Goal: Transaction & Acquisition: Purchase product/service

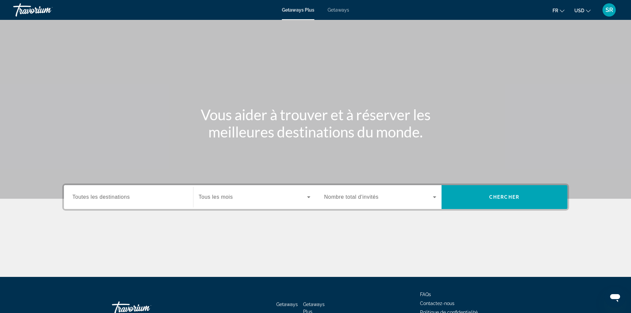
click at [84, 198] on span "Toutes les destinations" at bounding box center [101, 197] width 57 height 6
click at [84, 198] on input "Destination Toutes les destinations" at bounding box center [129, 198] width 112 height 8
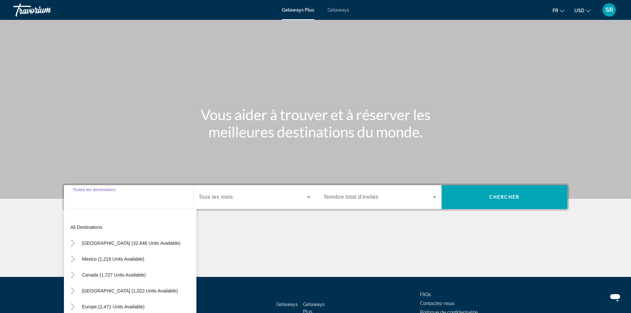
scroll to position [45, 0]
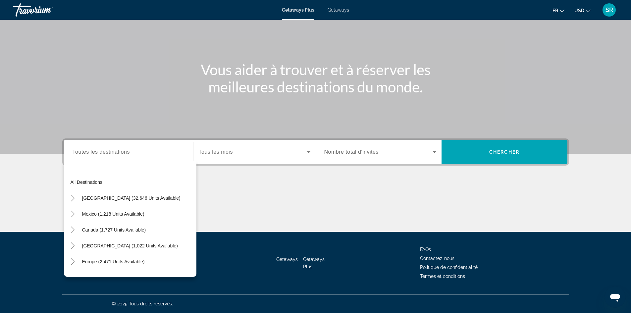
drag, startPoint x: 111, startPoint y: 159, endPoint x: 117, endPoint y: 155, distance: 6.4
click at [117, 155] on div "Search widget" at bounding box center [129, 152] width 112 height 19
click at [117, 155] on input "Destination Toutes les destinations" at bounding box center [129, 152] width 112 height 8
click at [105, 260] on span "Europe (2,471 units available)" at bounding box center [113, 261] width 63 height 5
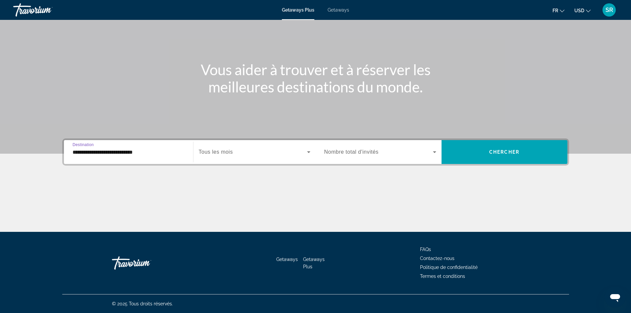
click at [160, 152] on input "**********" at bounding box center [129, 152] width 112 height 8
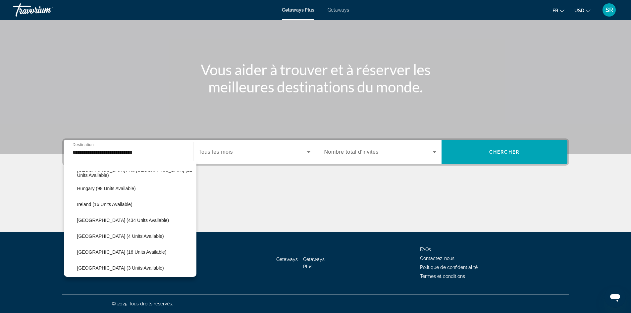
scroll to position [220, 0]
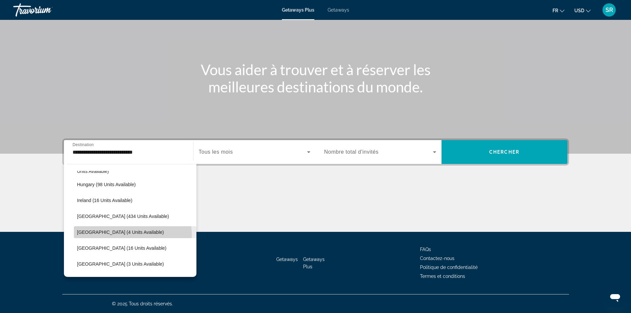
click at [126, 235] on span "Search widget" at bounding box center [135, 232] width 123 height 16
type input "**********"
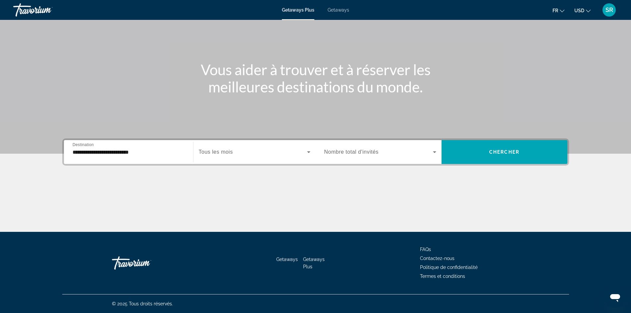
click at [294, 159] on div "Search widget" at bounding box center [255, 152] width 112 height 19
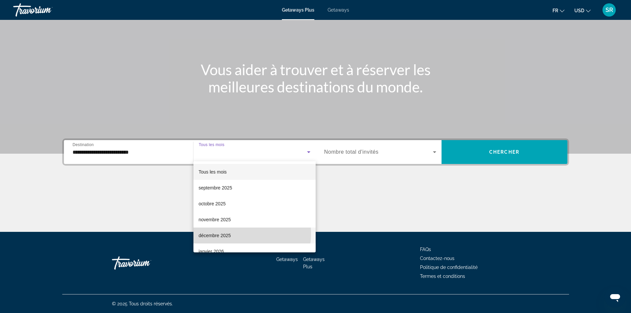
click at [225, 233] on span "décembre 2025" at bounding box center [215, 236] width 32 height 8
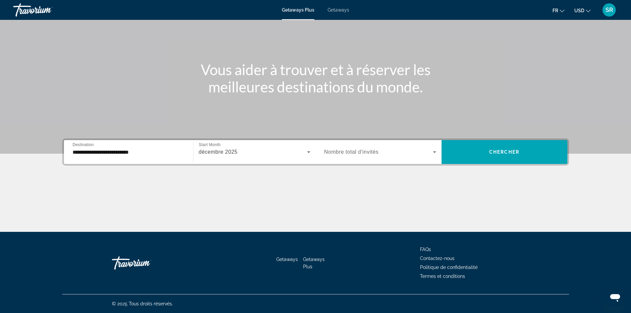
click at [413, 157] on div "Search widget" at bounding box center [381, 152] width 112 height 19
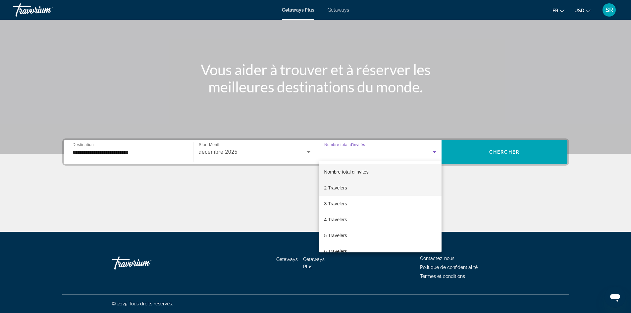
click at [336, 190] on span "2 Travelers" at bounding box center [336, 188] width 23 height 8
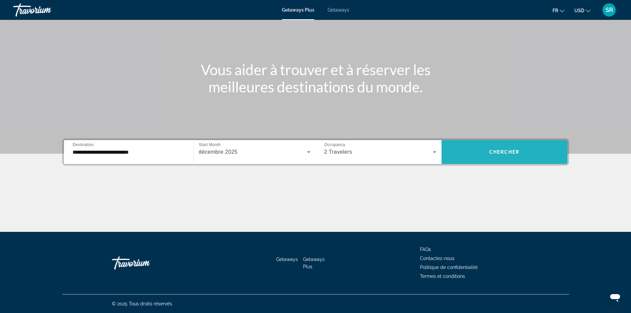
click at [504, 152] on span "Chercher" at bounding box center [505, 151] width 30 height 5
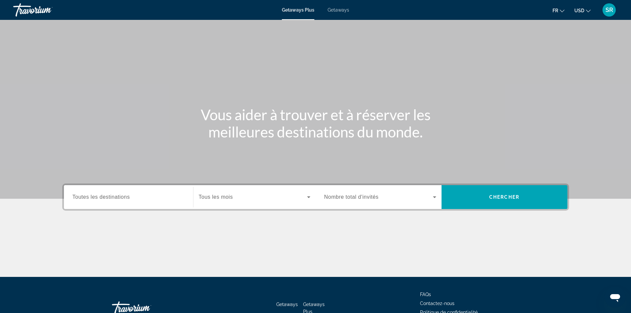
click at [335, 9] on span "Getaways" at bounding box center [339, 9] width 22 height 5
click at [114, 198] on span "Toutes les destinations" at bounding box center [101, 197] width 57 height 6
click at [114, 198] on input "Destination Toutes les destinations" at bounding box center [129, 198] width 112 height 8
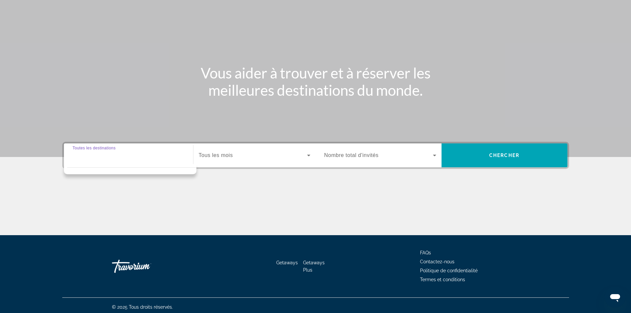
scroll to position [45, 0]
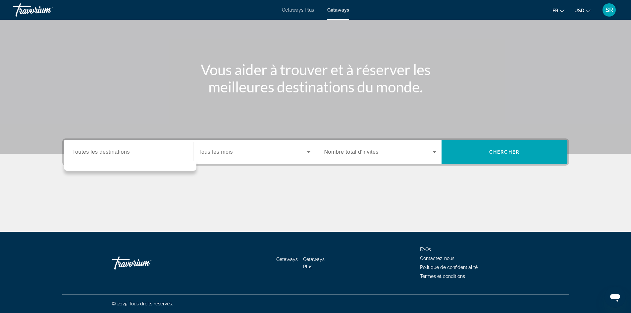
click at [73, 160] on div "Search widget" at bounding box center [129, 152] width 112 height 19
click at [95, 153] on input "Destination Toutes les destinations" at bounding box center [129, 152] width 112 height 8
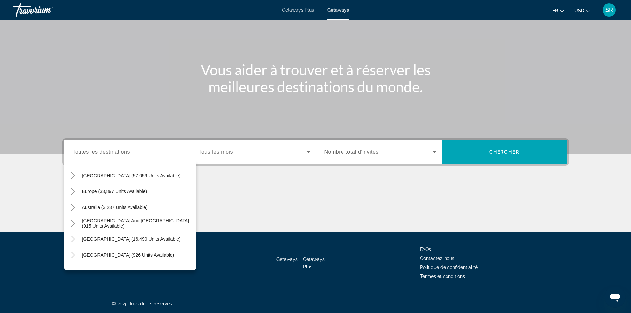
scroll to position [64, 0]
click at [128, 192] on span "Europe (33,897 units available)" at bounding box center [114, 190] width 65 height 5
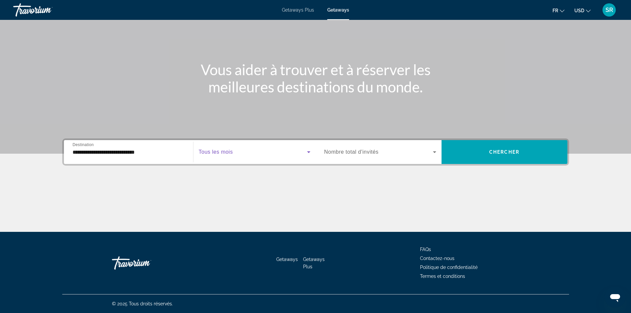
click at [210, 156] on span "Search widget" at bounding box center [253, 152] width 108 height 8
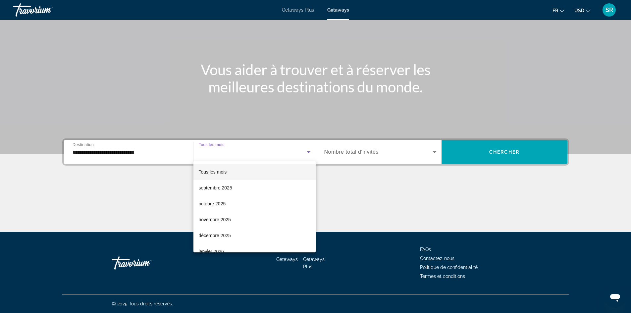
click at [151, 153] on div at bounding box center [315, 156] width 631 height 313
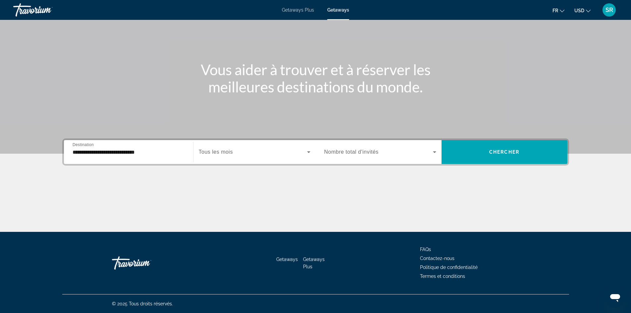
click at [151, 153] on input "**********" at bounding box center [129, 152] width 112 height 8
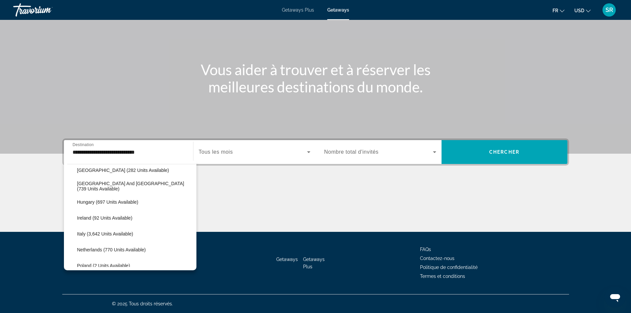
scroll to position [225, 0]
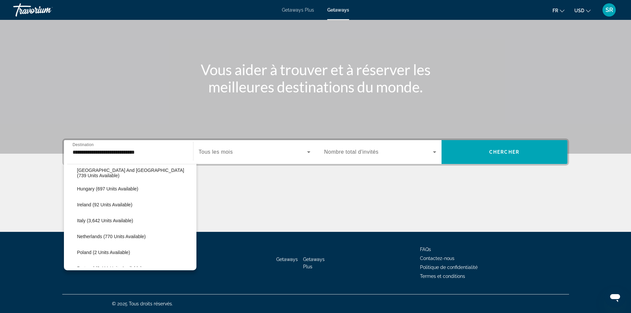
drag, startPoint x: 204, startPoint y: 211, endPoint x: 206, endPoint y: 216, distance: 5.9
click at [206, 216] on div "Main content" at bounding box center [315, 207] width 507 height 50
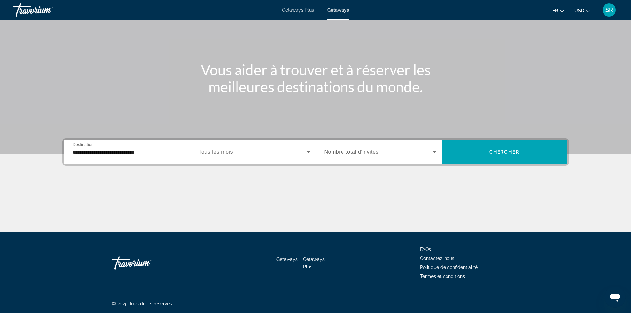
drag, startPoint x: 167, startPoint y: 146, endPoint x: 165, endPoint y: 151, distance: 5.5
click at [165, 151] on div "**********" at bounding box center [129, 152] width 112 height 19
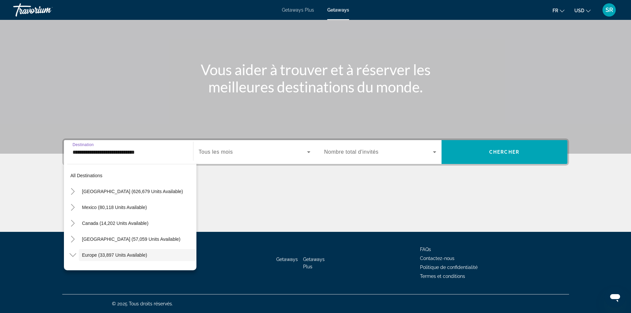
scroll to position [39, 0]
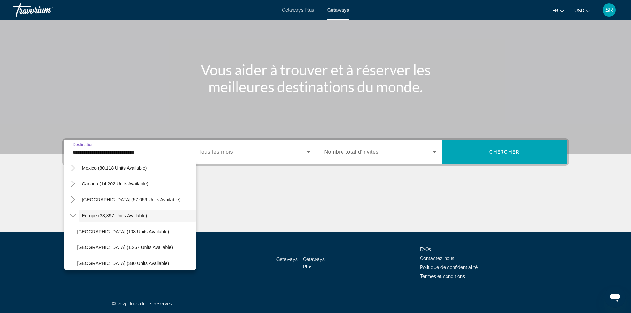
click at [165, 151] on input "**********" at bounding box center [129, 152] width 112 height 8
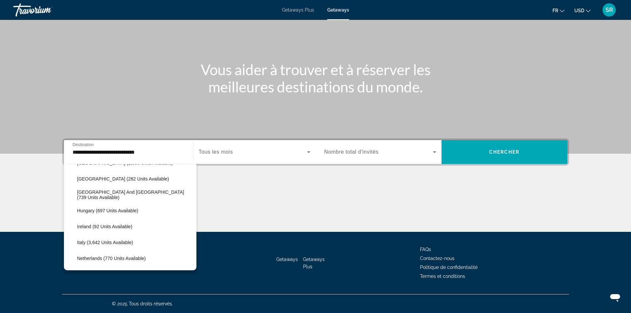
scroll to position [204, 0]
drag, startPoint x: 200, startPoint y: 208, endPoint x: 201, endPoint y: 216, distance: 8.4
click at [201, 216] on div "Main content" at bounding box center [315, 207] width 507 height 50
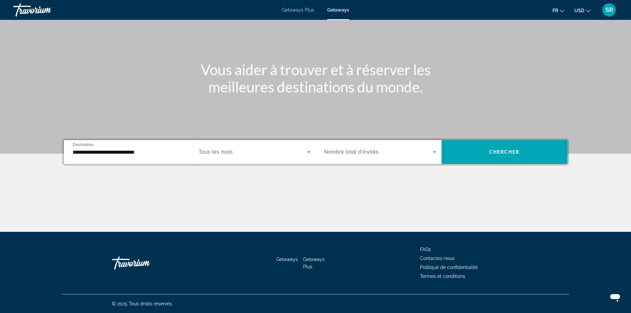
drag, startPoint x: 167, startPoint y: 144, endPoint x: 166, endPoint y: 154, distance: 10.3
click at [166, 154] on div "**********" at bounding box center [129, 152] width 112 height 19
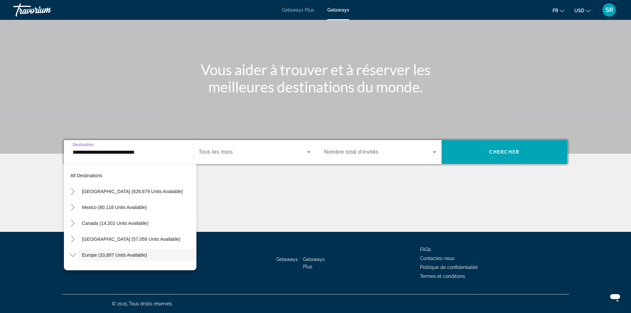
scroll to position [39, 0]
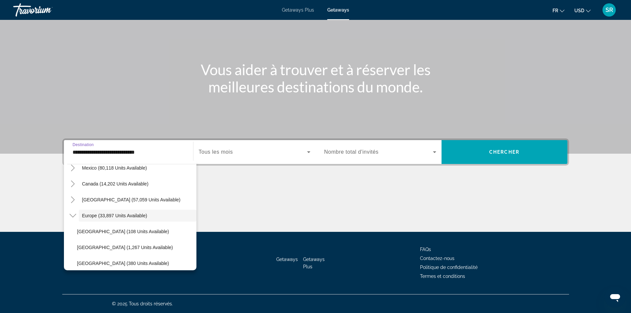
click at [166, 154] on input "**********" at bounding box center [129, 152] width 112 height 8
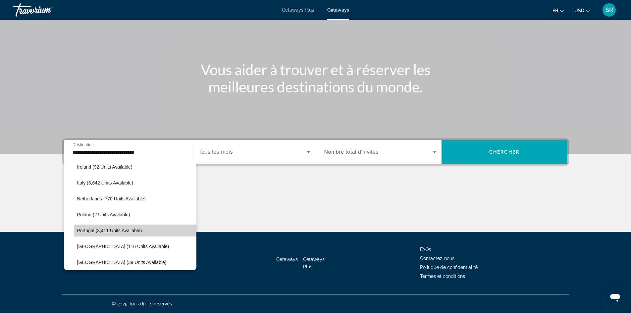
click at [143, 229] on span "Search widget" at bounding box center [135, 231] width 123 height 16
type input "**********"
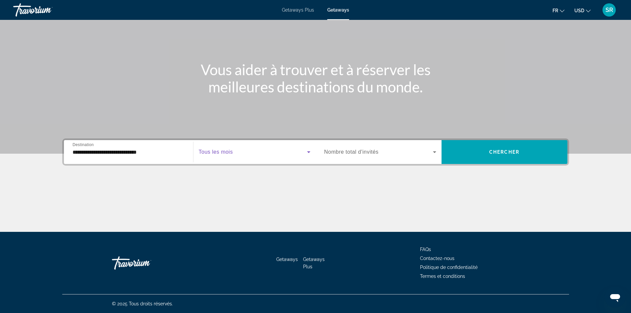
click at [255, 153] on span "Search widget" at bounding box center [253, 152] width 108 height 8
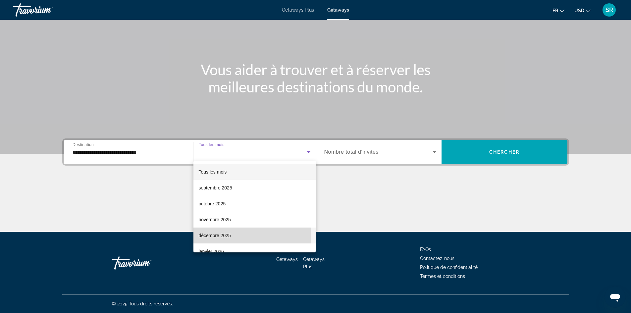
click at [213, 239] on span "décembre 2025" at bounding box center [215, 236] width 32 height 8
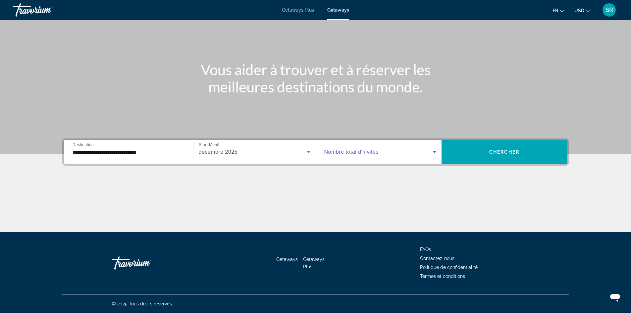
click at [426, 153] on span "Search widget" at bounding box center [379, 152] width 109 height 8
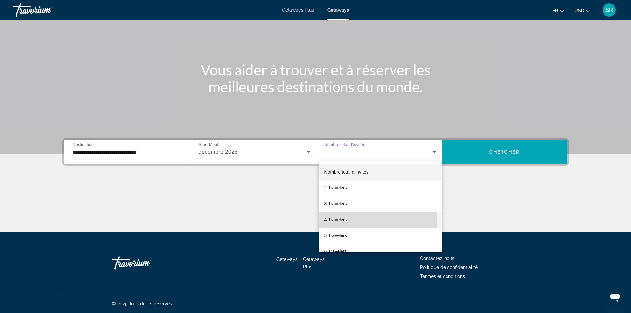
click at [335, 221] on span "4 Travelers" at bounding box center [336, 220] width 23 height 8
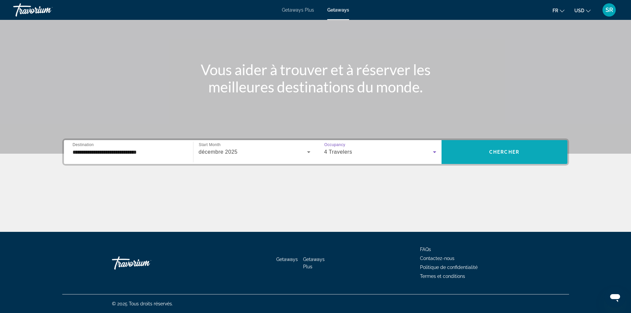
click at [503, 155] on span "Search widget" at bounding box center [505, 152] width 126 height 16
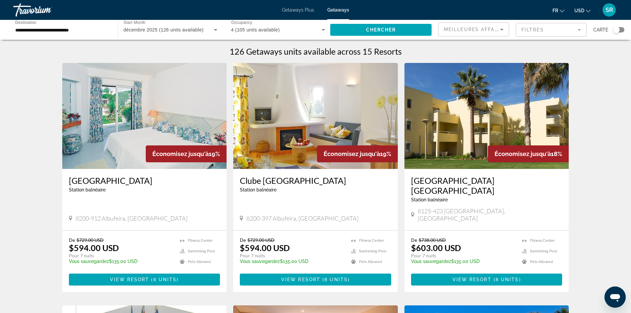
click at [553, 32] on mat-form-field "Filtres" at bounding box center [551, 30] width 71 height 14
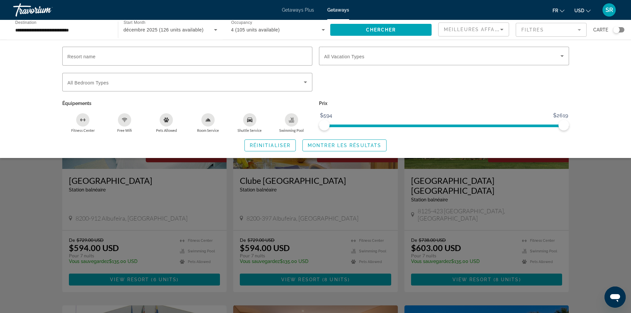
click at [601, 178] on div "Search widget" at bounding box center [315, 206] width 631 height 214
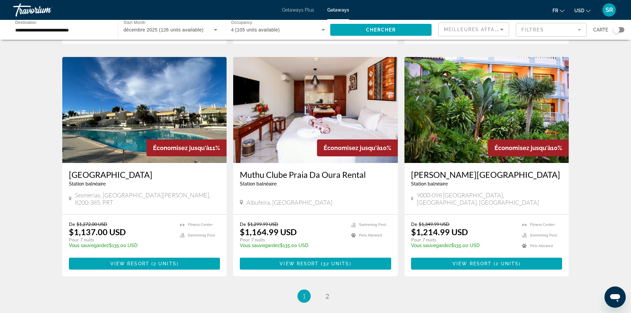
scroll to position [759, 0]
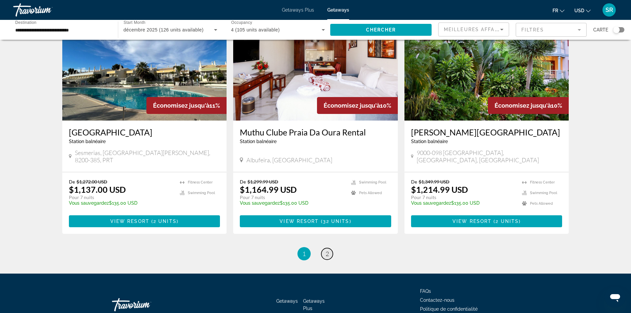
click at [325, 248] on link "page 2" at bounding box center [328, 254] width 12 height 12
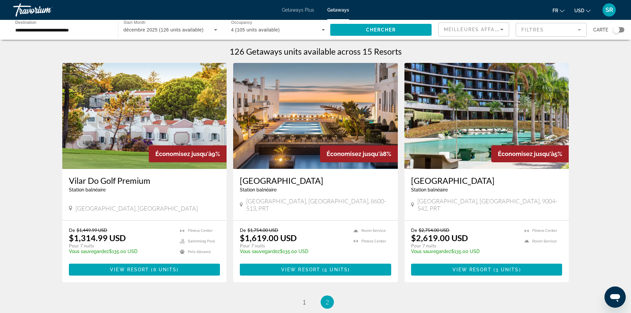
click at [33, 8] on div "Travorium" at bounding box center [46, 9] width 66 height 17
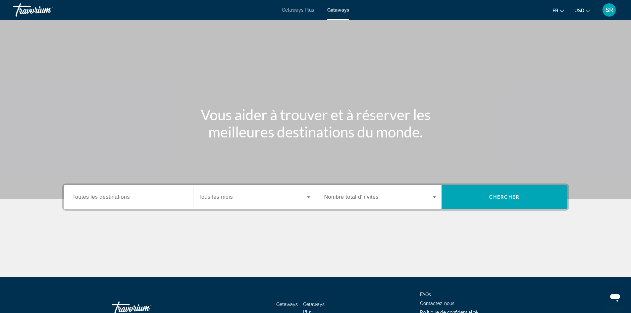
click at [33, 8] on div "Travorium" at bounding box center [46, 9] width 66 height 17
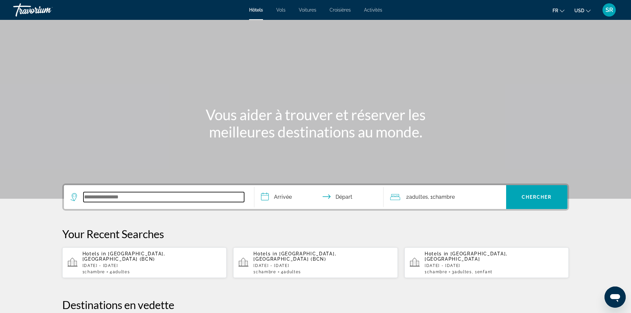
click at [94, 198] on input "Search widget" at bounding box center [164, 197] width 161 height 10
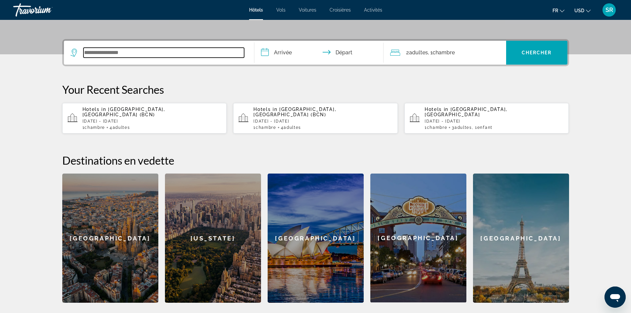
scroll to position [162, 0]
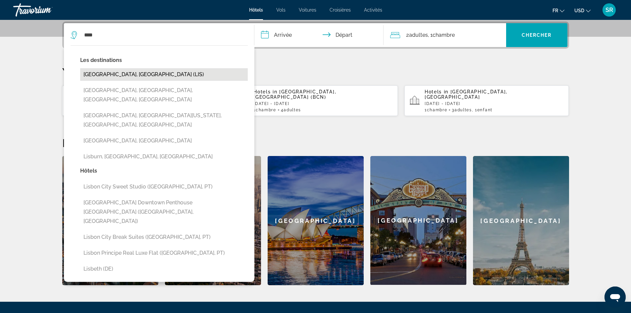
click at [115, 74] on button "[GEOGRAPHIC_DATA], [GEOGRAPHIC_DATA] (LIS)" at bounding box center [164, 74] width 168 height 13
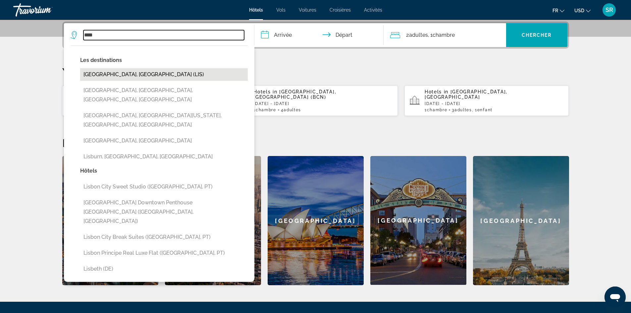
type input "**********"
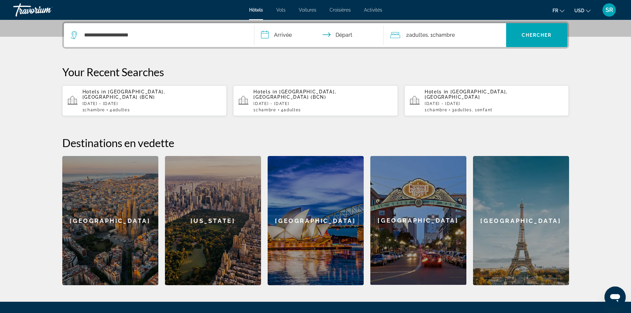
click at [286, 33] on input "**********" at bounding box center [321, 36] width 132 height 26
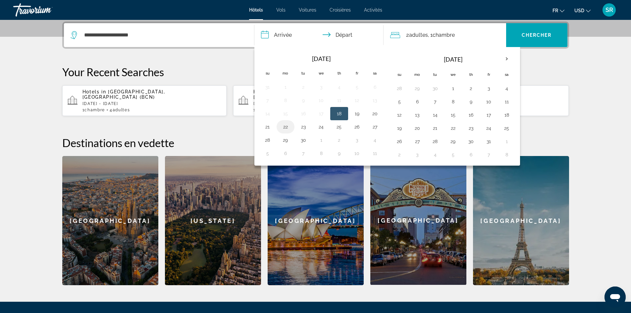
click at [285, 126] on button "22" at bounding box center [285, 126] width 11 height 9
click at [359, 127] on button "26" at bounding box center [357, 126] width 11 height 9
type input "**********"
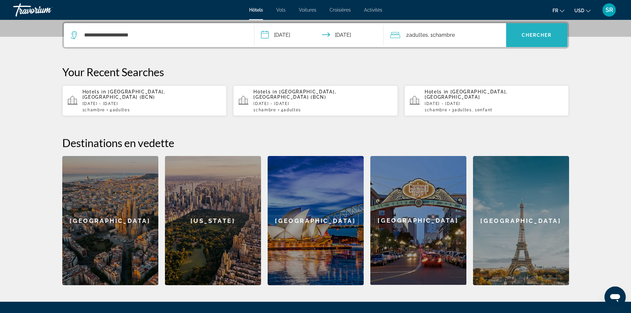
click at [539, 36] on span "Chercher" at bounding box center [537, 34] width 30 height 5
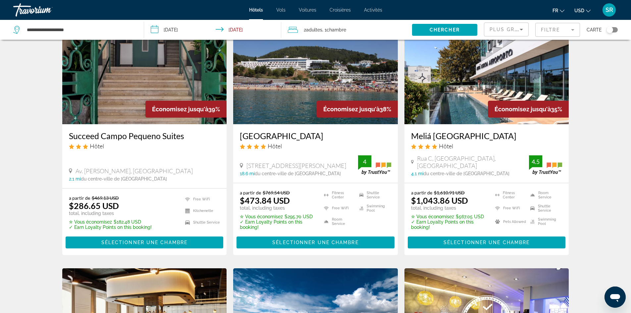
scroll to position [311, 0]
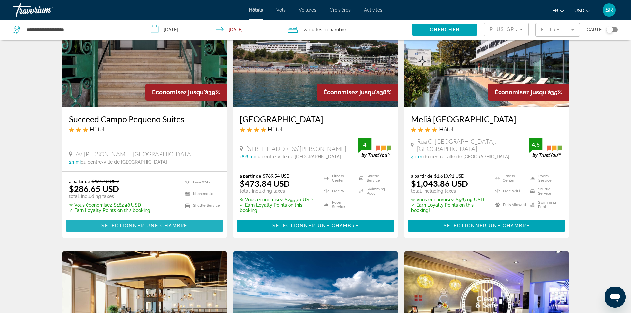
click at [146, 230] on span "Main content" at bounding box center [145, 226] width 158 height 16
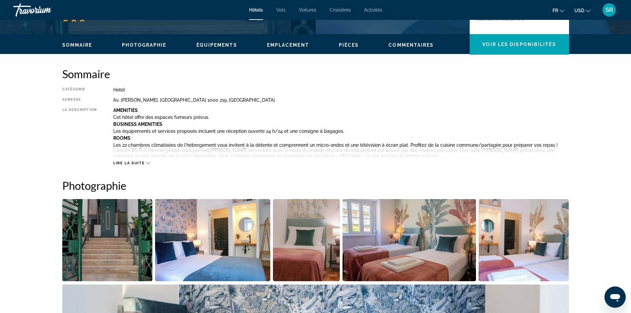
scroll to position [186, 0]
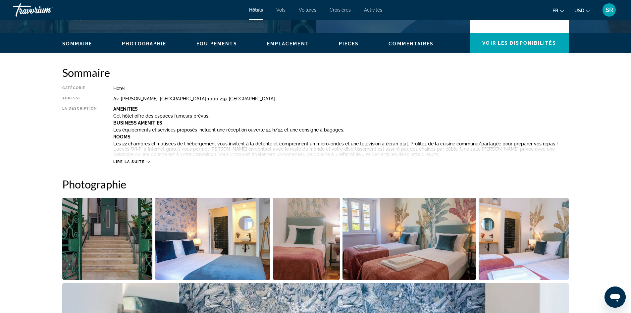
click at [147, 162] on icon "Main content" at bounding box center [149, 162] width 4 height 2
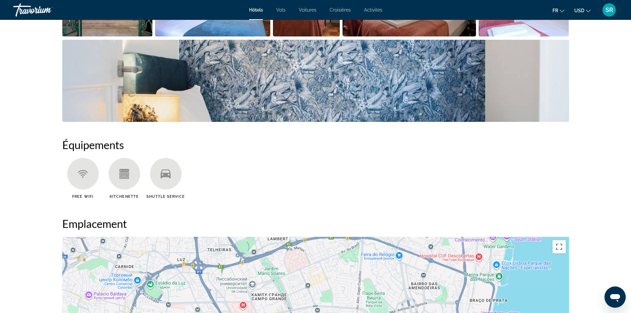
scroll to position [428, 0]
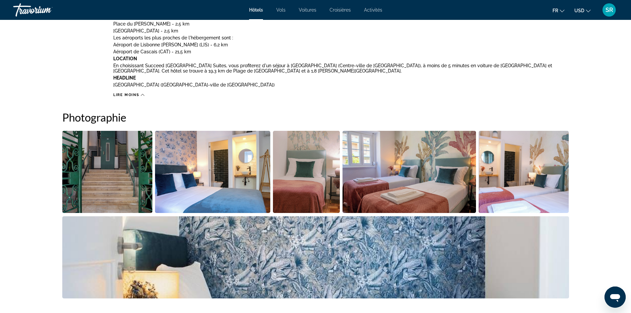
drag, startPoint x: 624, startPoint y: 148, endPoint x: 636, endPoint y: 128, distance: 24.1
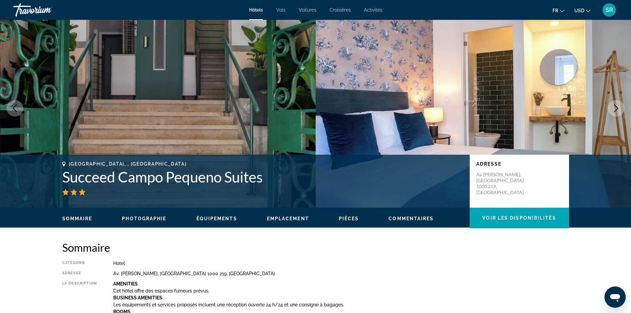
scroll to position [0, 0]
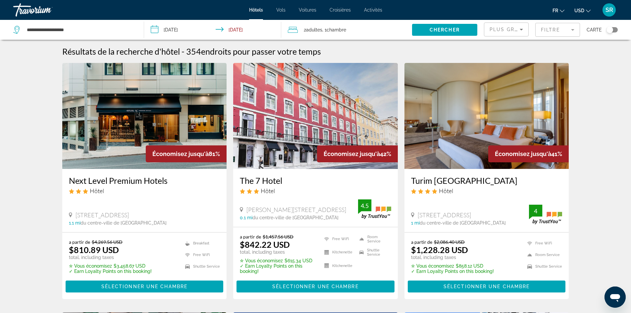
click at [326, 30] on span ", 1 Chambre pièces" at bounding box center [335, 29] width 24 height 9
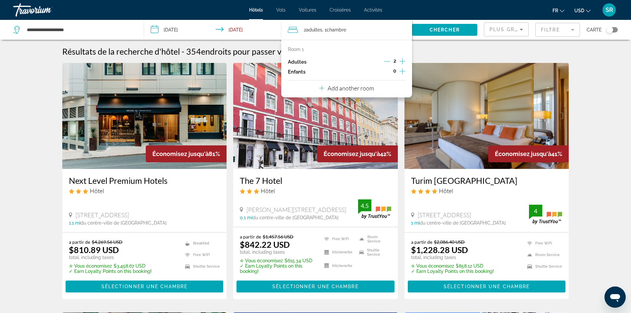
click at [159, 29] on input "**********" at bounding box center [214, 31] width 140 height 22
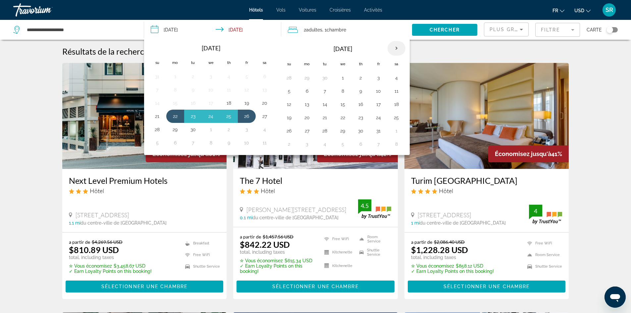
click at [395, 48] on th "Next month" at bounding box center [397, 48] width 18 height 15
click at [343, 105] on button "17" at bounding box center [343, 104] width 11 height 9
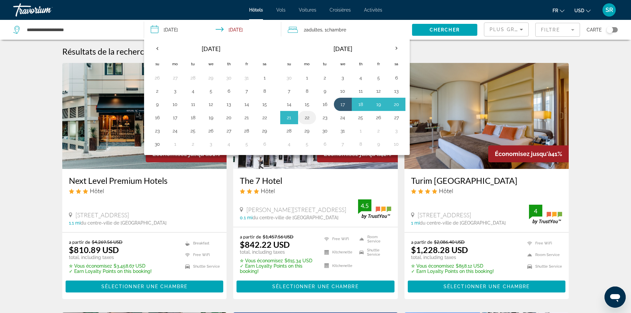
click at [307, 119] on button "22" at bounding box center [307, 117] width 11 height 9
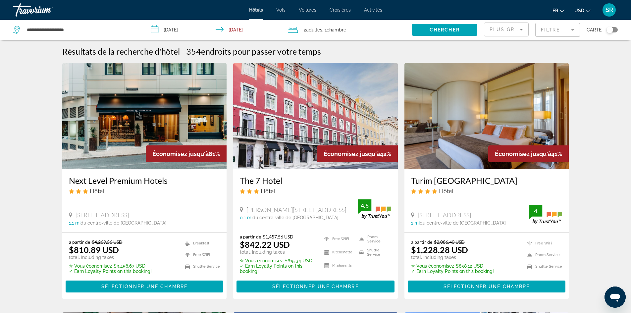
click at [173, 32] on input "**********" at bounding box center [214, 31] width 140 height 22
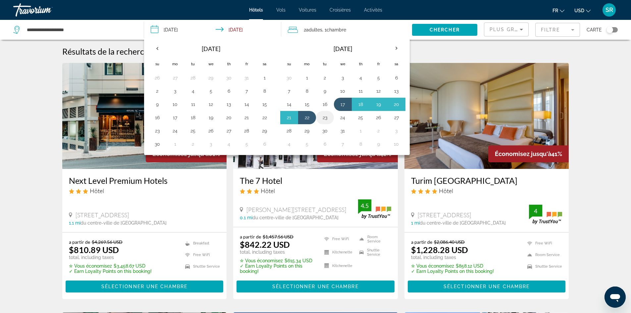
click at [327, 122] on button "23" at bounding box center [325, 117] width 11 height 9
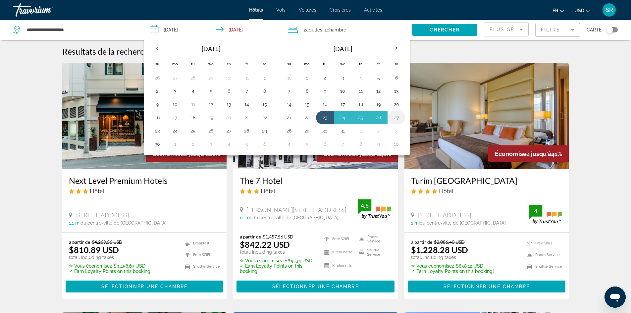
click at [402, 120] on button "27" at bounding box center [396, 117] width 11 height 9
type input "**********"
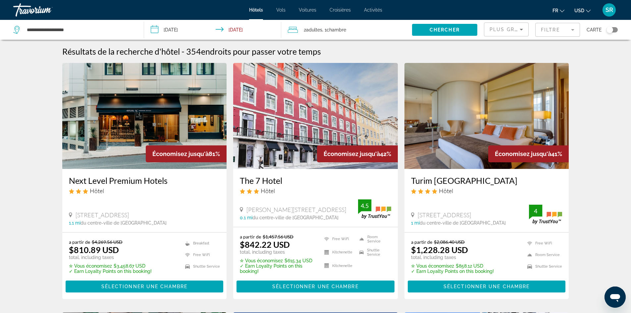
click at [326, 28] on span ", 1 Chambre pièces" at bounding box center [335, 29] width 24 height 9
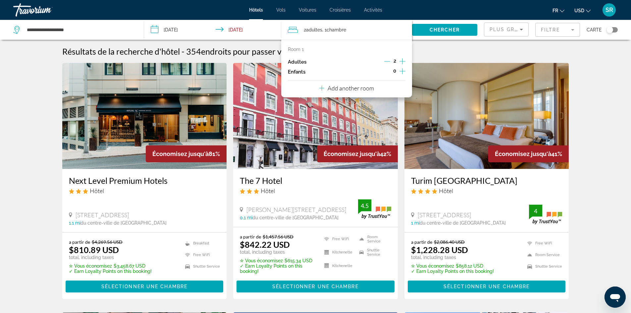
click at [405, 62] on icon "Increment adults" at bounding box center [403, 61] width 6 height 8
click at [441, 29] on span "Chercher" at bounding box center [445, 29] width 30 height 5
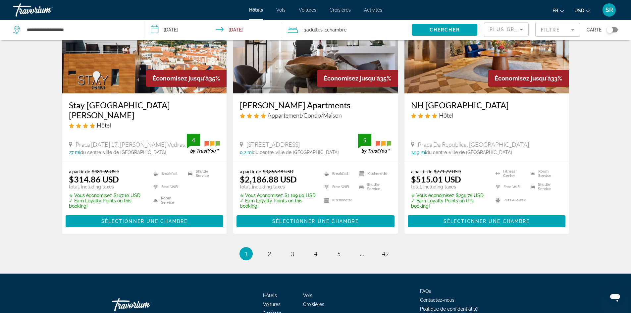
scroll to position [827, 0]
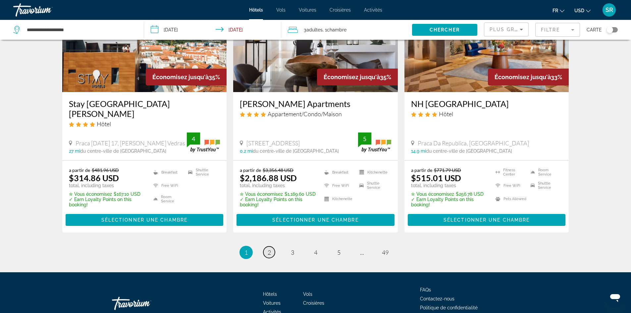
click at [270, 249] on span "2" at bounding box center [269, 252] width 3 height 7
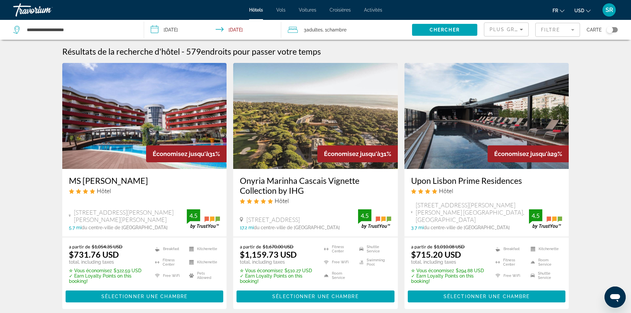
click at [518, 33] on div "Plus grandes économies" at bounding box center [506, 32] width 33 height 19
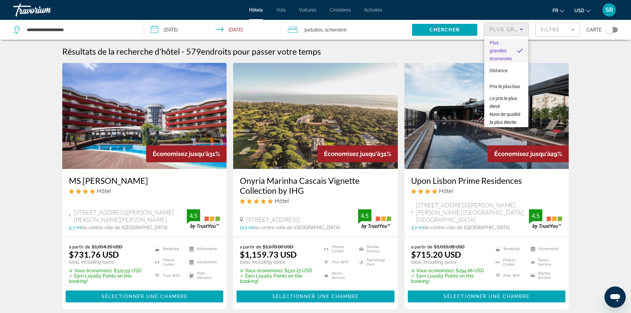
click at [607, 97] on div at bounding box center [315, 156] width 631 height 313
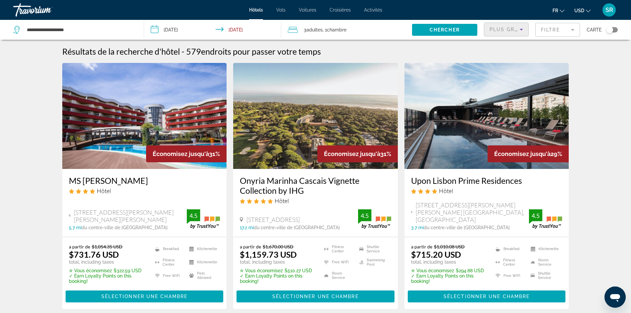
click at [509, 30] on span "Plus grandes économies" at bounding box center [529, 29] width 79 height 5
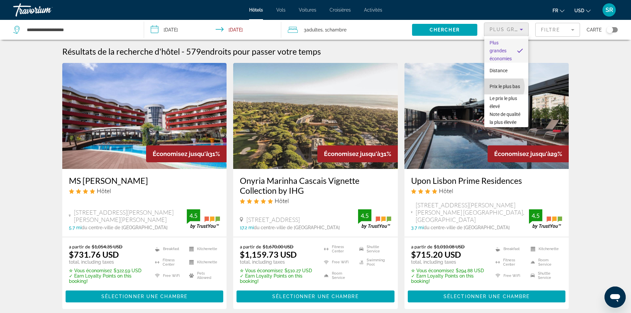
click at [502, 87] on span "Prix le plus bas" at bounding box center [505, 87] width 30 height 8
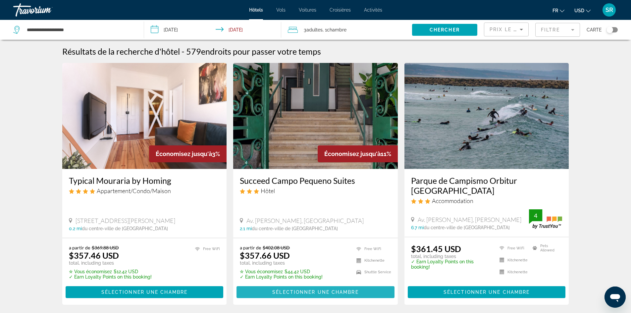
click at [323, 298] on span "Main content" at bounding box center [316, 292] width 158 height 16
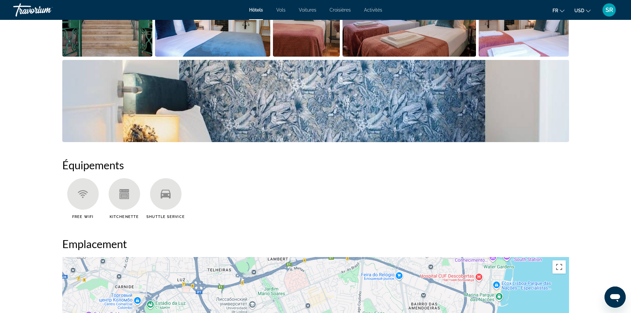
scroll to position [506, 0]
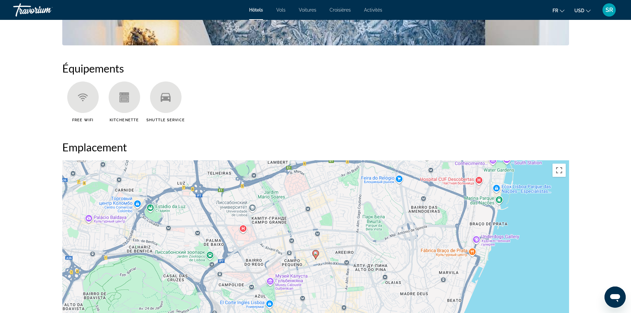
drag, startPoint x: 628, startPoint y: 198, endPoint x: 627, endPoint y: 277, distance: 79.2
click at [627, 277] on div "prev next [GEOGRAPHIC_DATA], , [GEOGRAPHIC_DATA] Succeed [GEOGRAPHIC_DATA] Suit…" at bounding box center [315, 45] width 631 height 1063
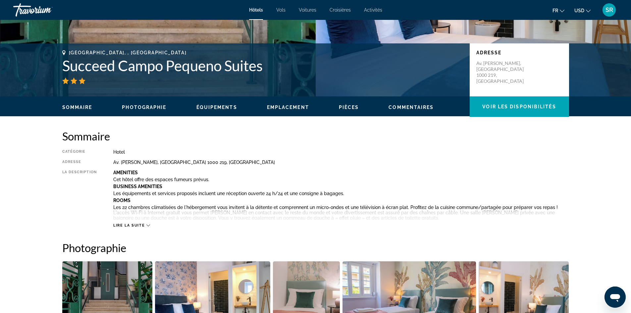
scroll to position [104, 0]
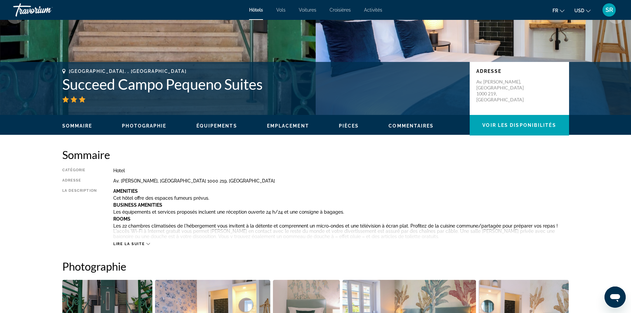
drag, startPoint x: 268, startPoint y: 88, endPoint x: 63, endPoint y: 94, distance: 205.3
click at [63, 94] on div "[GEOGRAPHIC_DATA], , [GEOGRAPHIC_DATA] Succeed Campo Pequeno Suites" at bounding box center [262, 86] width 401 height 34
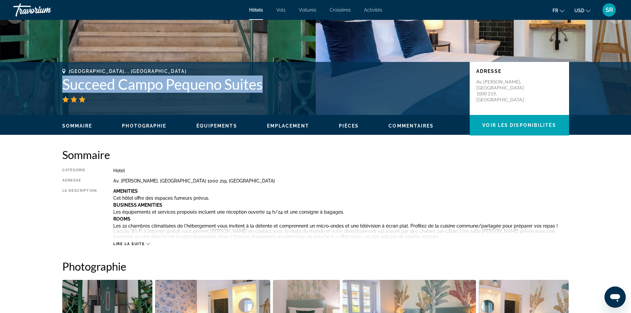
drag, startPoint x: 62, startPoint y: 86, endPoint x: 270, endPoint y: 89, distance: 208.2
click at [270, 89] on h1 "Succeed Campo Pequeno Suites" at bounding box center [262, 84] width 401 height 17
copy h1 "Succeed Campo Pequeno Suites"
